Goal: Book appointment/travel/reservation

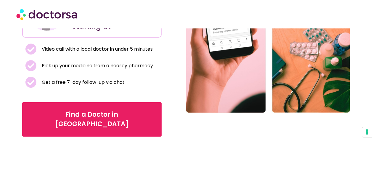
scroll to position [177, 0]
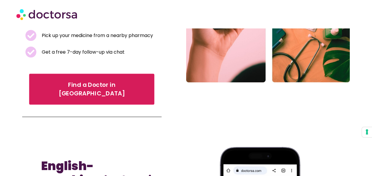
click at [74, 80] on span "Find a Doctor in [GEOGRAPHIC_DATA]" at bounding box center [92, 88] width 108 height 17
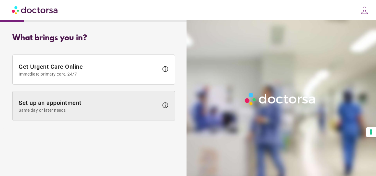
click at [74, 102] on span "Set up an appointment Same day or later needs" at bounding box center [89, 105] width 140 height 13
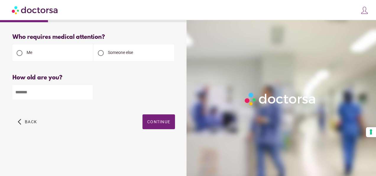
click at [103, 50] on div at bounding box center [101, 53] width 6 height 6
click at [26, 93] on input "number" at bounding box center [52, 92] width 80 height 14
click at [87, 93] on input "*" at bounding box center [52, 92] width 80 height 14
click at [87, 91] on input "*" at bounding box center [52, 92] width 80 height 14
type input "**"
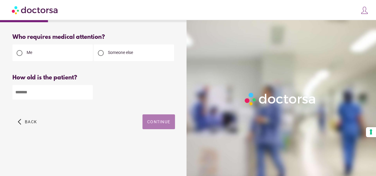
click at [160, 120] on span "Continue" at bounding box center [158, 121] width 23 height 5
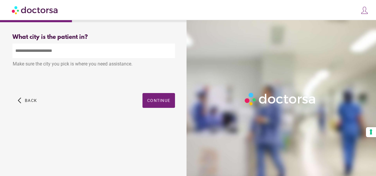
click at [48, 53] on input "text" at bounding box center [93, 50] width 163 height 14
type input "*"
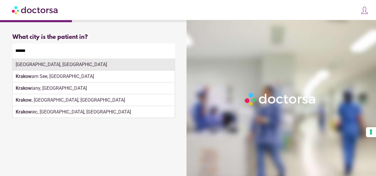
click at [20, 63] on div "Kraków, Poland" at bounding box center [94, 65] width 162 height 12
type input "**********"
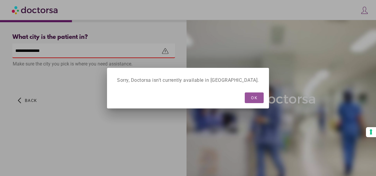
click at [251, 99] on span "OK" at bounding box center [254, 97] width 7 height 5
